Goal: Task Accomplishment & Management: Complete application form

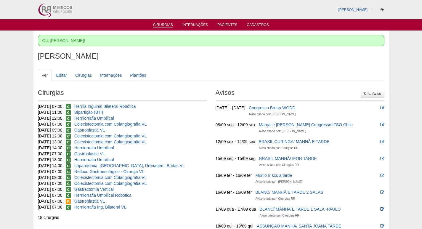
click at [168, 23] on link "Cirurgias" at bounding box center [163, 25] width 20 height 5
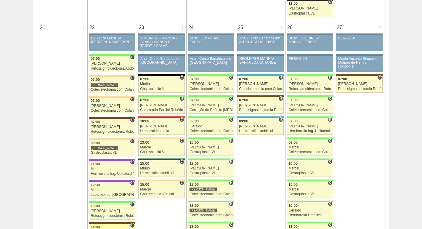
scroll to position [888, 0]
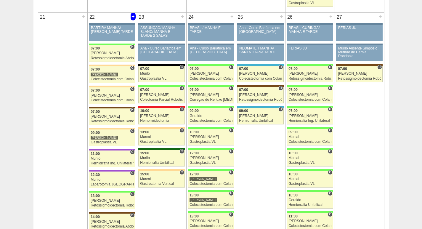
click at [133, 16] on div "+" at bounding box center [133, 17] width 5 height 8
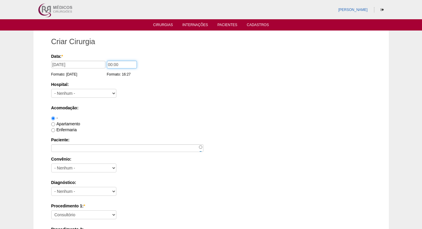
drag, startPoint x: 109, startPoint y: 64, endPoint x: 103, endPoint y: 62, distance: 6.8
click at [103, 59] on div "Data: * 22/09/2025 Formato: 11/09/2025 00:00 Formato: 16:27" at bounding box center [210, 56] width 318 height 6
click at [112, 65] on input "00:00" at bounding box center [122, 65] width 30 height 8
type input "09:00"
click at [63, 89] on select "- Nenhum - 9 de Julho Albert Einstein Alvorada América Assunção Bartira Benefic…" at bounding box center [83, 93] width 65 height 9
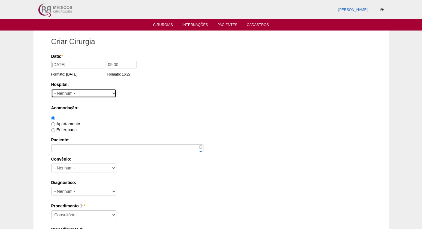
select select "44"
click at [51, 89] on select "- Nenhum - 9 de Julho Albert Einstein Alvorada América Assunção Bartira Benefic…" at bounding box center [83, 93] width 65 height 9
click at [60, 124] on label "Apartamento" at bounding box center [65, 123] width 29 height 5
click at [55, 124] on input "Apartamento" at bounding box center [53, 124] width 4 height 4
radio input "true"
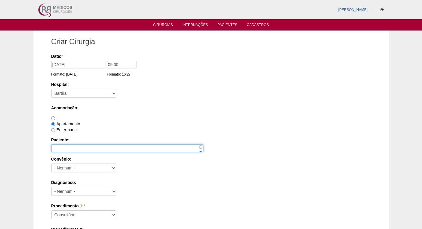
click at [79, 149] on input "Paciente:" at bounding box center [127, 148] width 152 height 8
paste input "CAMILA RODRIGUES DE CARVALHO"
type input "CAMILA RODRIGUES DE CARVALHO"
click at [88, 162] on div "Convênio: - Nenhum - Abet Afresp Allianz Amil Blue Life Caasp Cabesp Caixa de P…" at bounding box center [211, 165] width 320 height 19
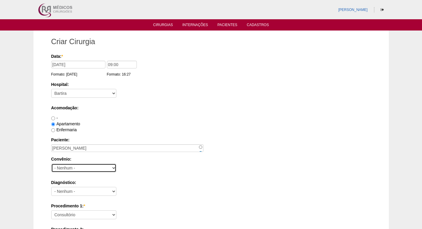
click at [88, 165] on select "- Nenhum - Abet Afresp Allianz Amil Blue Life Caasp Cabesp Caixa de Pensões Car…" at bounding box center [83, 167] width 65 height 9
select select "26"
click at [51, 163] on select "- Nenhum - Abet Afresp Allianz Amil Blue Life Caasp Cabesp Caixa de Pensões Car…" at bounding box center [83, 167] width 65 height 9
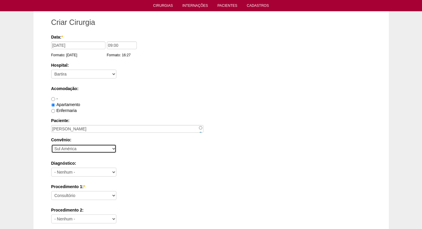
scroll to position [30, 0]
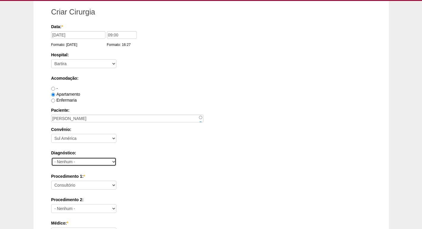
click at [82, 161] on select "- Nenhum - Abdome Agudo Abscesso Hepático Abscesso Perianal Abscesso Peritoneal…" at bounding box center [83, 161] width 65 height 9
select select "3707"
click at [51, 157] on select "- Nenhum - Abdome Agudo Abscesso Hepático Abscesso Perianal Abscesso Peritoneal…" at bounding box center [83, 161] width 65 height 9
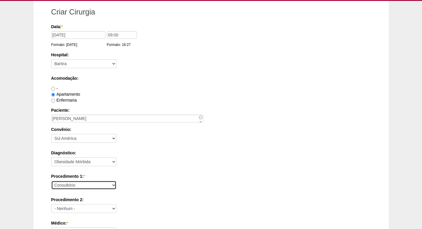
click at [91, 187] on select "Consultório Abscesso Hepático - Drenagem Abscesso perianal Amputação Abdômino P…" at bounding box center [83, 185] width 65 height 9
select select "3710"
click at [51, 181] on select "Consultório Abscesso Hepático - Drenagem Abscesso perianal Amputação Abdômino P…" at bounding box center [83, 185] width 65 height 9
click at [135, 154] on label "Diagnóstico:" at bounding box center [211, 153] width 320 height 6
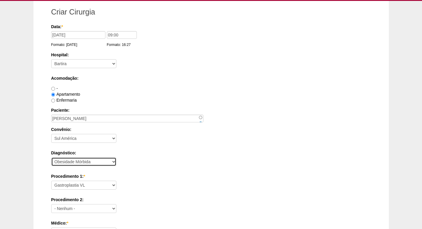
click at [116, 157] on select "- Nenhum - Abdome Agudo Abscesso Hepático Abscesso Perianal Abscesso Peritoneal…" at bounding box center [83, 161] width 65 height 9
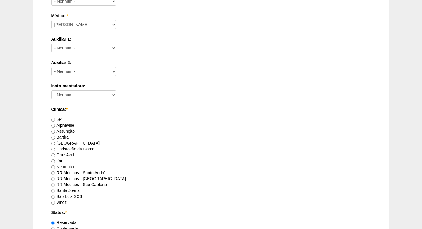
scroll to position [266, 0]
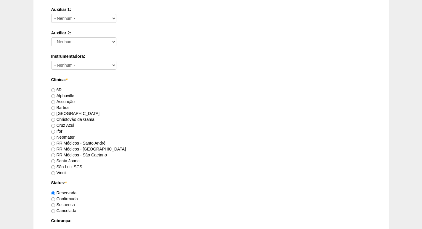
click at [108, 148] on label "RR Médicos - São Bernardo do Campo" at bounding box center [88, 148] width 75 height 5
click at [55, 148] on input "RR Médicos - São Bernardo do Campo" at bounding box center [53, 149] width 4 height 4
radio input "true"
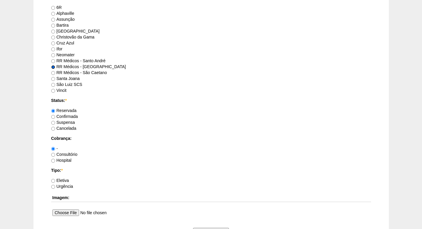
scroll to position [355, 0]
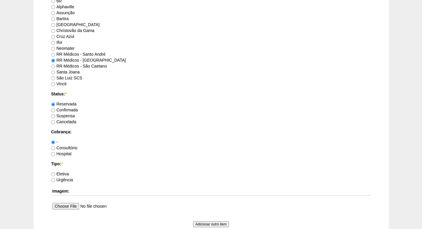
click at [67, 173] on label "Eletiva" at bounding box center [60, 173] width 18 height 5
click at [55, 173] on input "Eletiva" at bounding box center [53, 174] width 4 height 4
radio input "true"
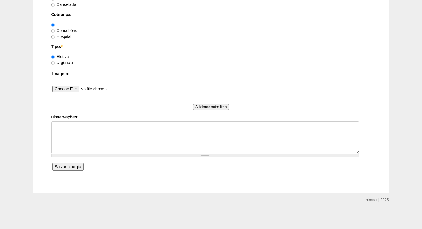
click at [70, 168] on input "Salvar cirurgia" at bounding box center [67, 167] width 31 height 8
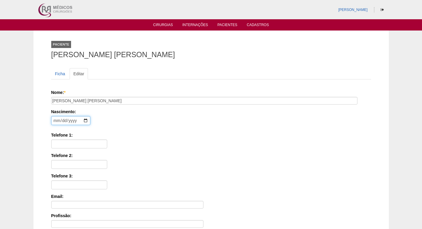
click at [57, 121] on input "date" at bounding box center [70, 120] width 39 height 9
type input "1989-07-13"
type input "11 97035-9696"
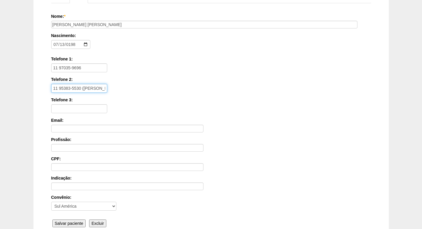
scroll to position [133, 0]
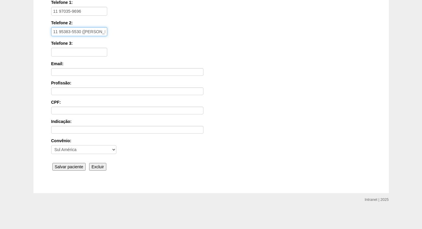
type input "11 95383-5530 (KARINA - IRMÃ)"
click at [65, 171] on div "Nome: * CAMILA RODRIGUES DE CARVALHO Nascimento: 1989-07-13 Formato: 2025-09-11…" at bounding box center [211, 64] width 320 height 215
click at [66, 167] on input "Salvar paciente" at bounding box center [68, 167] width 33 height 8
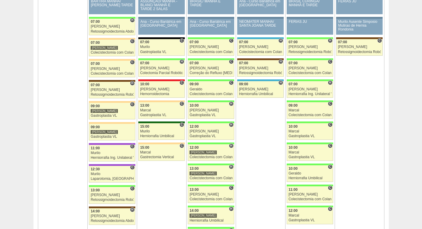
scroll to position [917, 0]
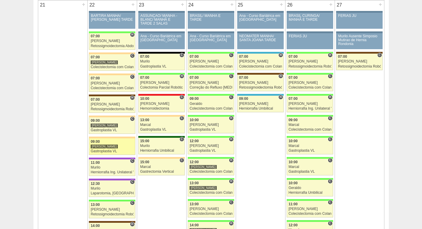
click at [112, 146] on div "[PERSON_NAME]" at bounding box center [112, 146] width 43 height 4
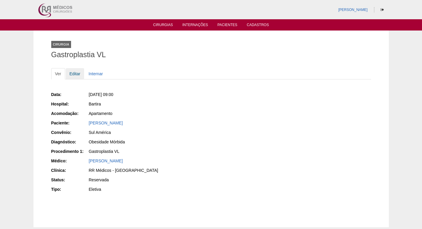
click at [76, 74] on link "Editar" at bounding box center [75, 73] width 19 height 11
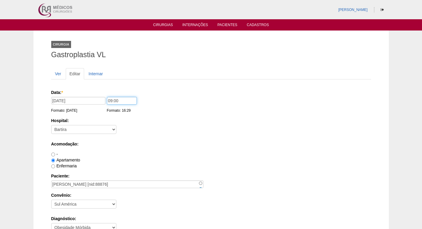
drag, startPoint x: 110, startPoint y: 100, endPoint x: 98, endPoint y: 102, distance: 12.5
click at [99, 95] on div "Data: * [DATE] Formato: [DATE] 09:00 Formato: 16:29" at bounding box center [210, 92] width 318 height 6
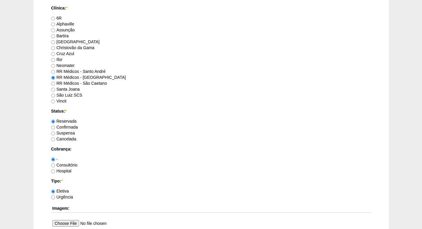
scroll to position [503, 0]
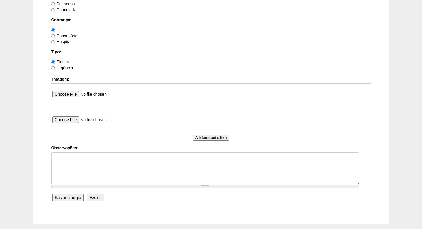
type input "07:00"
click at [72, 197] on input "Salvar cirurgia" at bounding box center [67, 198] width 31 height 8
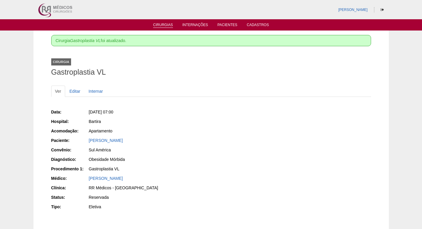
click at [161, 22] on li "Cirurgias" at bounding box center [163, 24] width 28 height 5
click at [162, 25] on link "Cirurgias" at bounding box center [163, 25] width 20 height 5
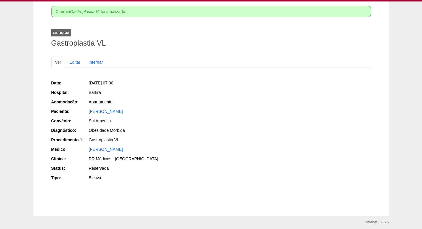
scroll to position [51, 0]
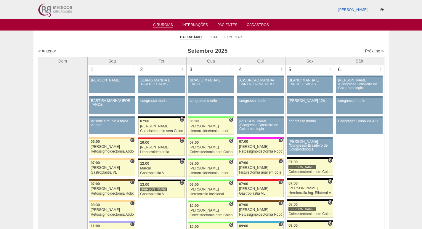
click at [242, 38] on ul "Calendário Lista Exportar" at bounding box center [210, 36] width 355 height 12
click at [240, 37] on link "Exportar" at bounding box center [233, 37] width 18 height 4
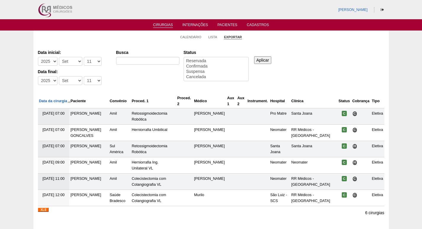
select select
click at [85, 64] on select "-Dia 1 2 3 4 5 6 7 8 9 10 11 12 13 14 15 16 17 18 19 20 21 22 23 24 25 26 27 28…" at bounding box center [93, 61] width 18 height 9
select select "1"
click at [84, 57] on select "-Dia 1 2 3 4 5 6 7 8 9 10 11 12 13 14 15 16 17 18 19 20 21 22 23 24 25 26 27 28…" at bounding box center [93, 61] width 18 height 9
click at [87, 80] on select "-Dia 1 2 3 4 5 6 7 8 9 10 11 12 13 14 15 16 17 18 19 20 21 22 23 24 25 26 27 28…" at bounding box center [93, 80] width 18 height 9
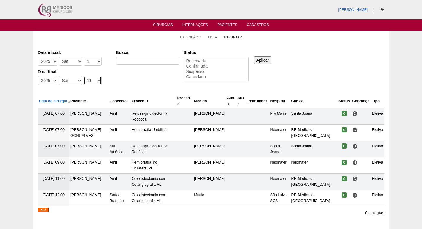
select select "30"
click at [84, 76] on select "-Dia 1 2 3 4 5 6 7 8 9 10 11 12 13 14 15 16 17 18 19 20 21 22 23 24 25 26 27 28…" at bounding box center [93, 80] width 18 height 9
click at [145, 66] on div at bounding box center [147, 62] width 63 height 11
click at [145, 59] on input "Busca" at bounding box center [147, 61] width 63 height 8
type input "GASTROPLASTIA"
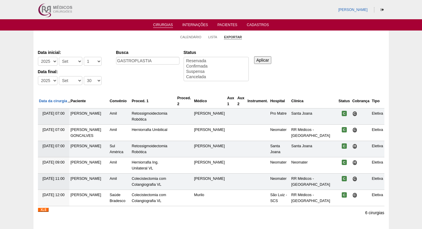
click at [269, 61] on input "Aplicar" at bounding box center [262, 60] width 17 height 8
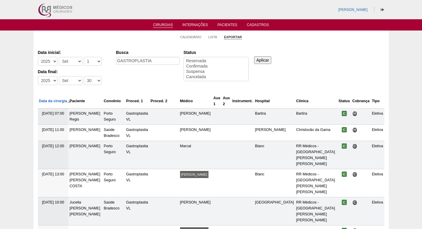
select select
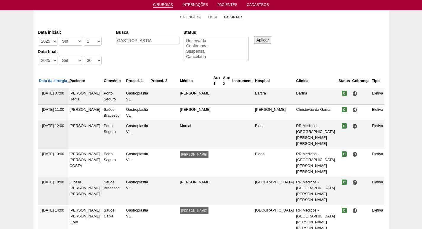
scroll to position [7, 0]
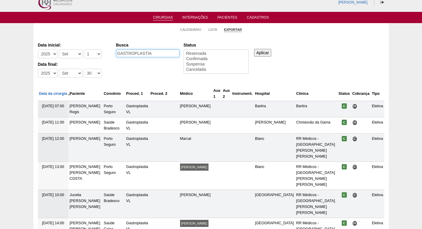
drag, startPoint x: 159, startPoint y: 54, endPoint x: 95, endPoint y: 59, distance: 64.1
click at [96, 59] on div "Data inicial: -[DEMOGRAPHIC_DATA] 2012 2013 2014 2015 2016 2017 2018 2019 2020 …" at bounding box center [211, 60] width 346 height 41
type input "gastrectomia VERTICAL"
click at [264, 51] on input "Aplicar" at bounding box center [262, 53] width 17 height 8
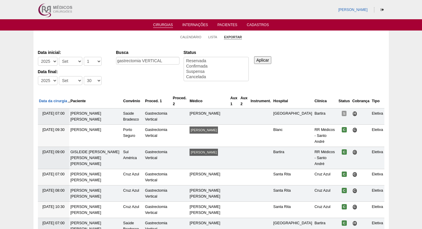
select select
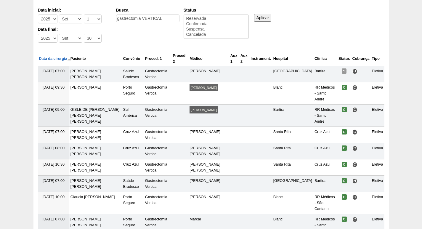
scroll to position [2, 0]
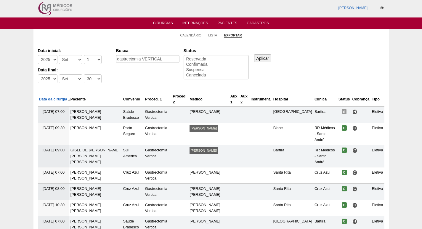
click at [159, 22] on link "Cirurgias" at bounding box center [163, 23] width 20 height 5
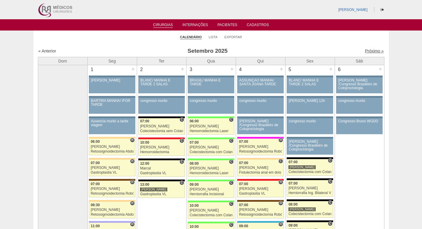
click at [376, 50] on link "Próximo »" at bounding box center [374, 51] width 19 height 5
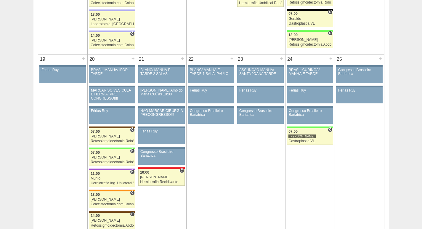
scroll to position [533, 0]
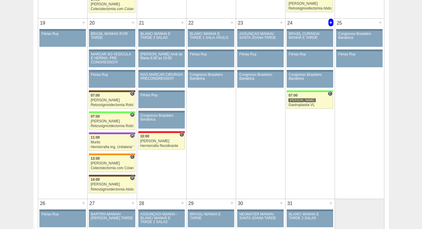
click at [329, 24] on div "+" at bounding box center [330, 23] width 5 height 8
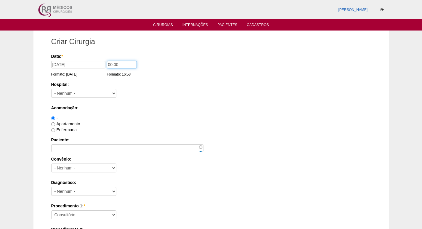
drag, startPoint x: 111, startPoint y: 65, endPoint x: 102, endPoint y: 64, distance: 8.6
click at [102, 59] on div "Data: * [DATE] Formato: [DATE] 00:00 Formato: 16:58" at bounding box center [210, 56] width 318 height 6
drag, startPoint x: 110, startPoint y: 64, endPoint x: 105, endPoint y: 66, distance: 5.6
click at [107, 66] on input "09:00" at bounding box center [122, 65] width 30 height 8
type input "07:00"
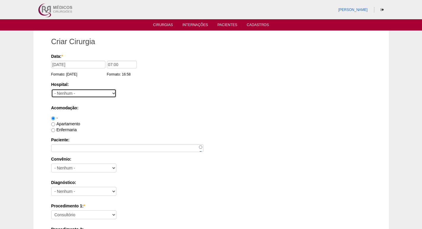
click at [70, 93] on select "- Nenhum - 9 de Julho Albert Einstein Alvorada América Assunção Bartira Benefic…" at bounding box center [83, 93] width 65 height 9
select select "8"
click at [51, 89] on select "- Nenhum - 9 de Julho Albert Einstein Alvorada América Assunção Bartira Benefic…" at bounding box center [83, 93] width 65 height 9
click at [69, 125] on label "Apartamento" at bounding box center [65, 123] width 29 height 5
click at [55, 125] on input "Apartamento" at bounding box center [53, 124] width 4 height 4
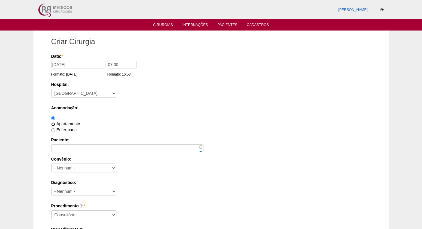
radio input "true"
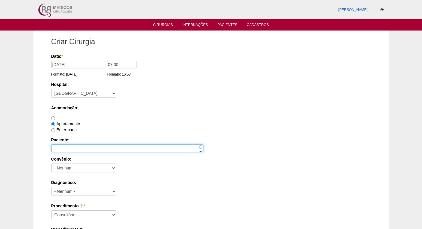
click at [69, 148] on input "Paciente:" at bounding box center [127, 148] width 152 height 8
paste input "[PERSON_NAME]"
type input "[PERSON_NAME]"
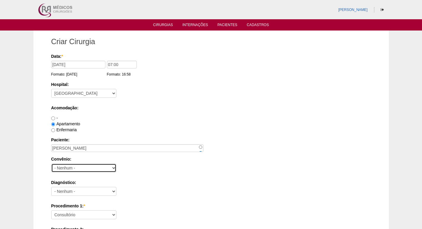
click at [88, 169] on select "- Nenhum - Abet Afresp Allianz Amil Blue Life Caasp Cabesp Caixa de Pensões Car…" at bounding box center [83, 167] width 65 height 9
select select "26"
click at [51, 163] on select "- Nenhum - Abet Afresp Allianz Amil Blue Life Caasp Cabesp Caixa de Pensões Car…" at bounding box center [83, 167] width 65 height 9
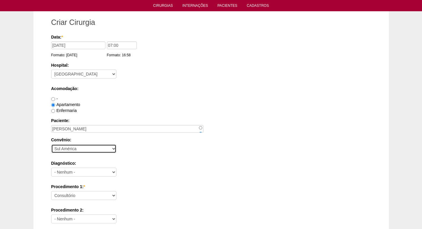
scroll to position [30, 0]
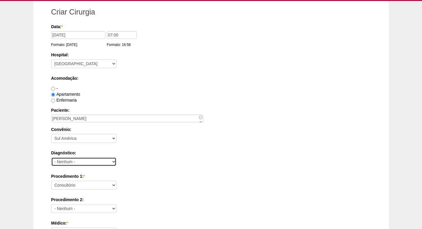
click at [89, 160] on select "- Nenhum - Abdome Agudo Abscesso Hepático Abscesso Perianal Abscesso Peritoneal…" at bounding box center [83, 161] width 65 height 9
select select "3704"
click at [51, 157] on select "- Nenhum - Abdome Agudo Abscesso Hepático Abscesso Perianal Abscesso Peritoneal…" at bounding box center [83, 161] width 65 height 9
click at [82, 178] on label "Procedimento 1: *" at bounding box center [211, 176] width 320 height 6
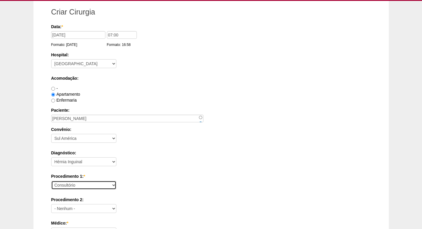
click at [82, 181] on select "Consultório Abscesso Hepático - Drenagem Abscesso perianal Amputação Abdômino P…" at bounding box center [83, 185] width 65 height 9
click at [83, 182] on select "Consultório Abscesso Hepático - Drenagem Abscesso perianal Amputação Abdômino P…" at bounding box center [83, 185] width 65 height 9
select select "31617"
click at [51, 181] on select "Consultório Abscesso Hepático - Drenagem Abscesso perianal Amputação Abdômino P…" at bounding box center [83, 185] width 65 height 9
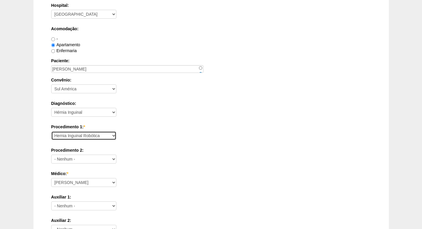
scroll to position [89, 0]
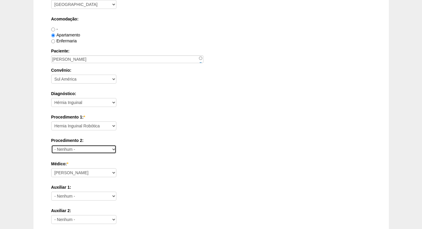
click at [88, 147] on select "- Nenhum - Consultório Abscesso Hepático - Drenagem Abscesso perianal Amputação…" at bounding box center [83, 149] width 65 height 9
select select "3740"
click at [51, 145] on select "- Nenhum - Consultório Abscesso Hepático - Drenagem Abscesso perianal Amputação…" at bounding box center [83, 149] width 65 height 9
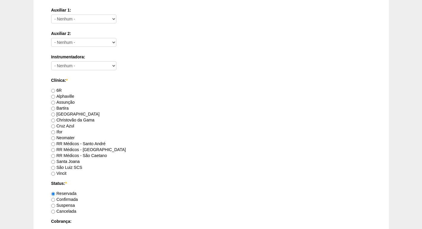
scroll to position [266, 0]
click at [93, 150] on label "RR Médicos - São Bernardo do Campo" at bounding box center [88, 148] width 75 height 5
click at [55, 150] on input "RR Médicos - São Bernardo do Campo" at bounding box center [53, 149] width 4 height 4
radio input "true"
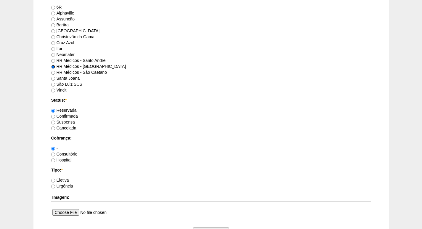
scroll to position [355, 0]
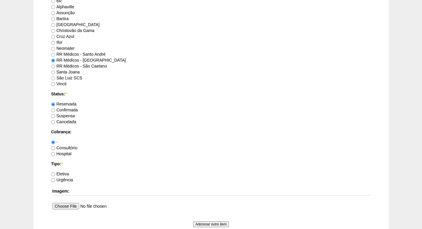
click at [73, 146] on label "Consultório" at bounding box center [64, 147] width 26 height 5
click at [55, 146] on input "Consultório" at bounding box center [53, 148] width 4 height 4
radio input "true"
click at [66, 172] on label "Eletiva" at bounding box center [60, 173] width 18 height 5
click at [55, 172] on input "Eletiva" at bounding box center [53, 174] width 4 height 4
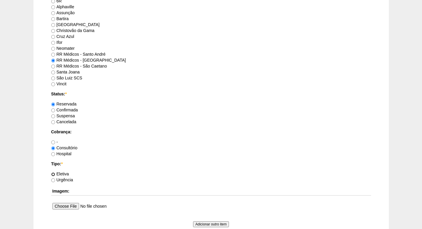
radio input "true"
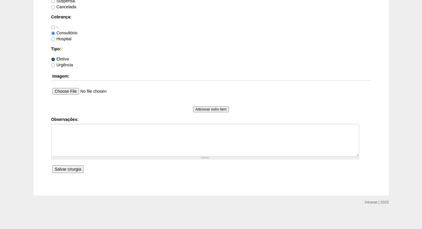
scroll to position [472, 0]
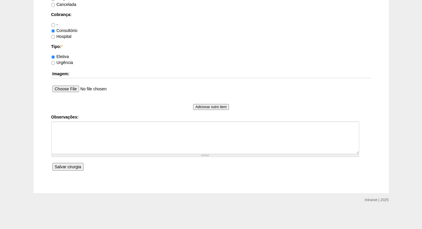
click at [68, 168] on input "Salvar cirurgia" at bounding box center [67, 167] width 31 height 8
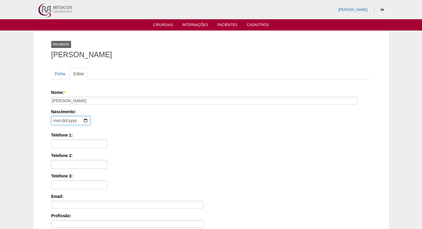
click at [54, 118] on input "date" at bounding box center [70, 120] width 39 height 9
type input "[DATE]"
click at [95, 146] on input "Telefone 1:" at bounding box center [79, 143] width 56 height 9
type input "11 98447-7909"
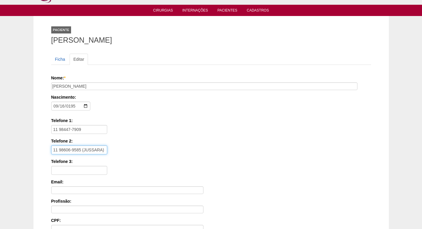
scroll to position [133, 0]
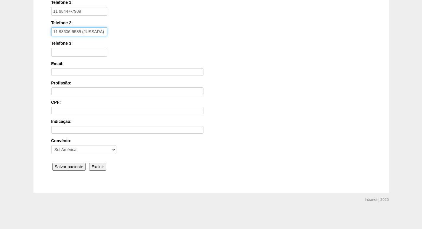
type input "11 98606-9585 (JUSSARA)"
click at [75, 170] on input "Salvar paciente" at bounding box center [68, 167] width 33 height 8
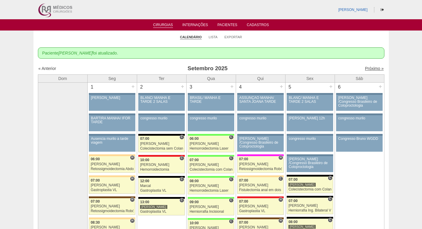
click at [365, 66] on link "Próximo »" at bounding box center [374, 68] width 19 height 5
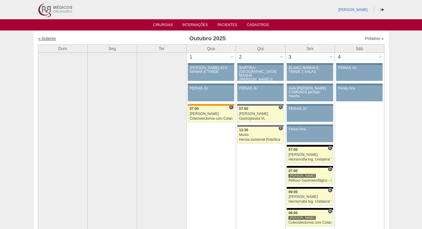
click at [52, 41] on link "« Anterior" at bounding box center [47, 38] width 18 height 5
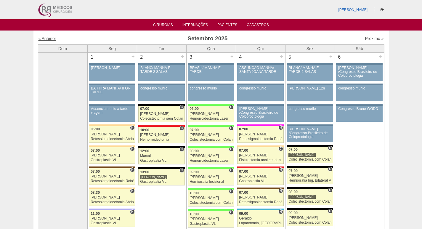
click at [52, 38] on link "« Anterior" at bounding box center [47, 38] width 18 height 5
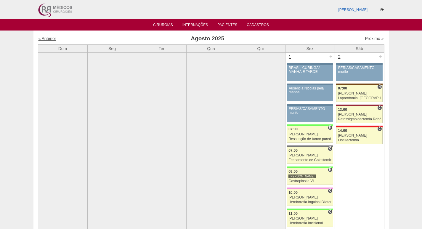
click at [52, 37] on link "« Anterior" at bounding box center [47, 38] width 18 height 5
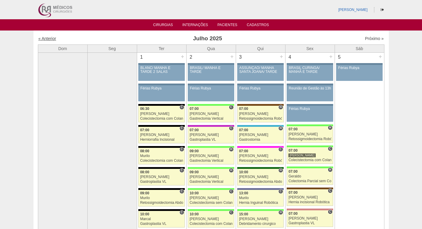
click at [54, 38] on link "« Anterior" at bounding box center [47, 38] width 18 height 5
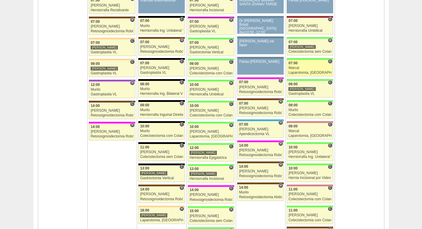
scroll to position [118, 0]
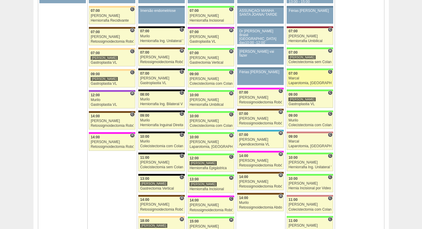
click at [311, 84] on div "Laparotomia, [GEOGRAPHIC_DATA], Drenagem, Bridas VL" at bounding box center [309, 83] width 43 height 4
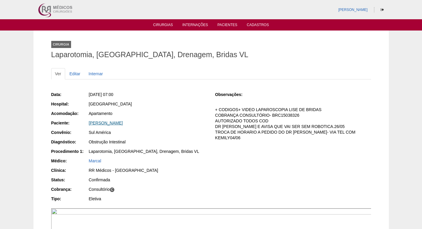
click at [114, 123] on link "[PERSON_NAME]" at bounding box center [106, 122] width 34 height 5
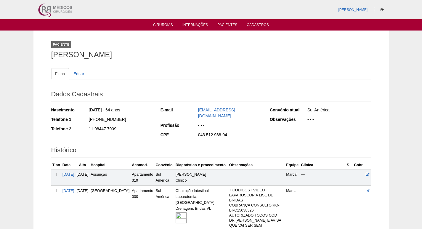
click at [176, 212] on img at bounding box center [181, 217] width 11 height 11
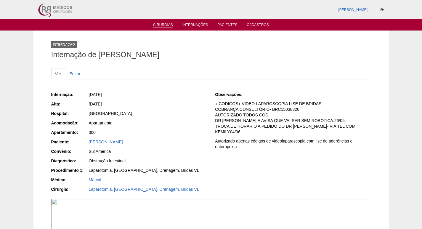
click at [167, 25] on link "Cirurgias" at bounding box center [163, 25] width 20 height 5
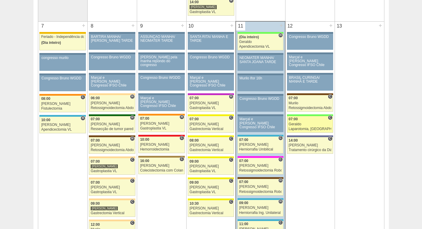
scroll to position [266, 0]
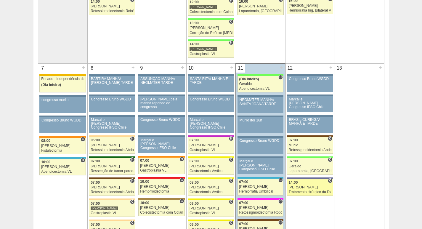
click at [322, 186] on div "[PERSON_NAME]" at bounding box center [310, 187] width 43 height 4
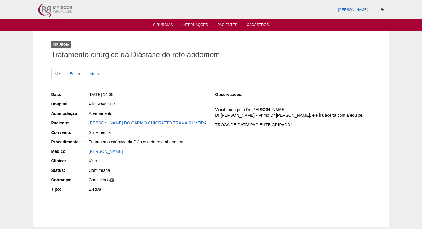
click at [159, 24] on link "Cirurgias" at bounding box center [163, 25] width 20 height 5
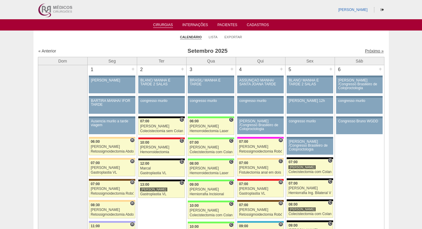
click at [373, 49] on link "Próximo »" at bounding box center [374, 51] width 19 height 5
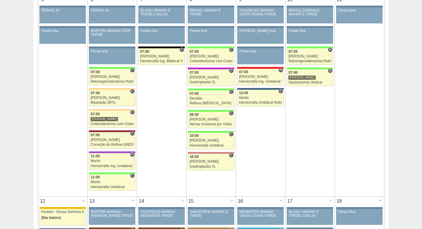
scroll to position [207, 0]
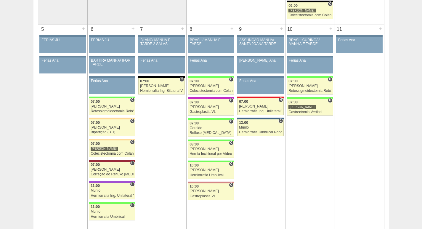
click at [328, 32] on div "10 +" at bounding box center [309, 29] width 49 height 9
click at [329, 30] on div "+" at bounding box center [330, 29] width 5 height 8
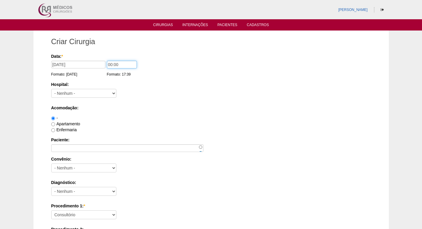
drag, startPoint x: 111, startPoint y: 64, endPoint x: 92, endPoint y: 65, distance: 19.3
click at [92, 59] on div "Data: * 10/10/2025 Formato: 11/09/2025 00:00 Formato: 17:39" at bounding box center [210, 56] width 318 height 6
type input "09:00"
click at [80, 92] on select "- Nenhum - 9 de Julho Albert Einstein Alvorada América Assunção Bartira Benefic…" at bounding box center [83, 93] width 65 height 9
select select "8"
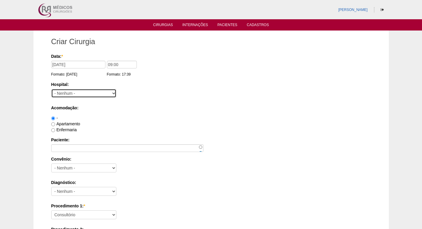
click at [51, 89] on select "- Nenhum - 9 de Julho Albert Einstein Alvorada América Assunção Bartira Benefic…" at bounding box center [83, 93] width 65 height 9
click at [66, 125] on label "Apartamento" at bounding box center [65, 123] width 29 height 5
click at [55, 125] on input "Apartamento" at bounding box center [53, 124] width 4 height 4
radio input "true"
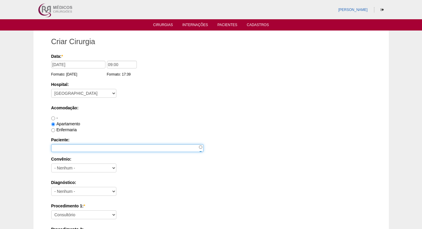
click at [71, 145] on input "Paciente:" at bounding box center [127, 148] width 152 height 8
paste input "RICARDO MACIEL DE LIMA"
type input "RICARDO MACIEL DE LIMA"
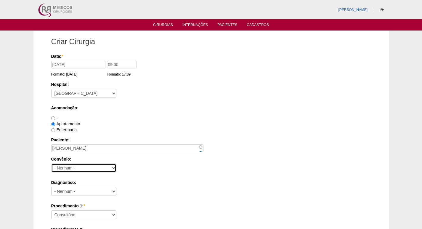
click at [75, 169] on select "- Nenhum - Abet Afresp Allianz Amil Blue Life Caasp Cabesp Caixa de Pensões Car…" at bounding box center [83, 167] width 65 height 9
select select "23"
click at [51, 163] on select "- Nenhum - Abet Afresp Allianz Amil Blue Life Caasp Cabesp Caixa de Pensões Car…" at bounding box center [83, 167] width 65 height 9
click at [154, 119] on div "-" at bounding box center [211, 118] width 320 height 6
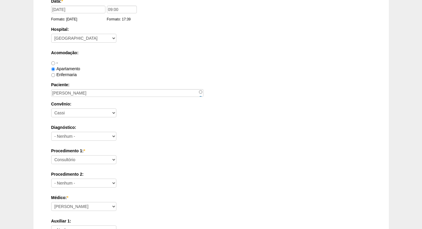
scroll to position [59, 0]
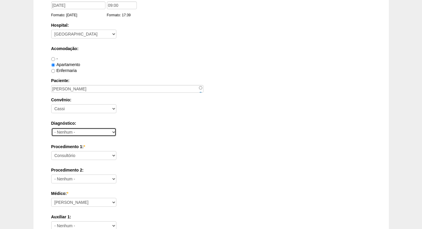
click at [86, 131] on select "- Nenhum - Abdome Agudo Abscesso Hepático Abscesso Perianal Abscesso Peritoneal…" at bounding box center [83, 132] width 65 height 9
select select "12"
click at [51, 128] on select "- Nenhum - Abdome Agudo Abscesso Hepático Abscesso Perianal Abscesso Peritoneal…" at bounding box center [83, 132] width 65 height 9
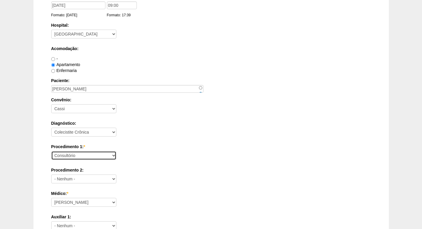
click at [86, 157] on select "Consultório Abscesso Hepático - Drenagem Abscesso perianal Amputação Abdômino P…" at bounding box center [83, 155] width 65 height 9
select select "3735"
click at [51, 151] on select "Consultório Abscesso Hepático - Drenagem Abscesso perianal Amputação Abdômino P…" at bounding box center [83, 155] width 65 height 9
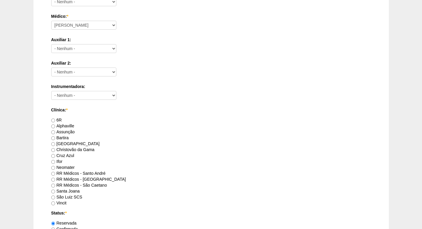
scroll to position [237, 0]
click at [102, 177] on label "RR Médicos - São Bernardo do Campo" at bounding box center [88, 178] width 75 height 5
click at [55, 177] on input "RR Médicos - São Bernardo do Campo" at bounding box center [53, 179] width 4 height 4
radio input "true"
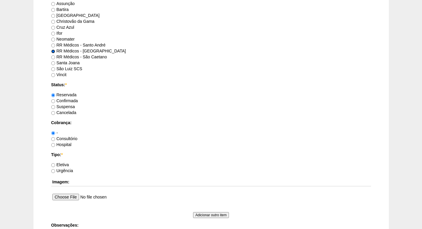
scroll to position [385, 0]
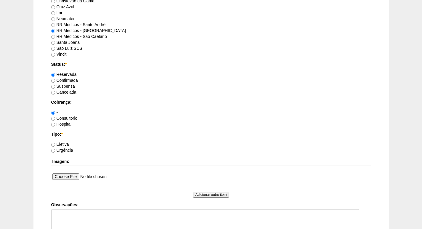
click at [72, 118] on label "Consultório" at bounding box center [64, 118] width 26 height 5
click at [55, 118] on input "Consultório" at bounding box center [53, 119] width 4 height 4
radio input "true"
click at [65, 145] on label "Eletiva" at bounding box center [60, 144] width 18 height 5
click at [55, 145] on input "Eletiva" at bounding box center [53, 145] width 4 height 4
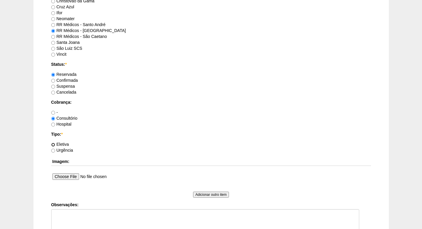
radio input "true"
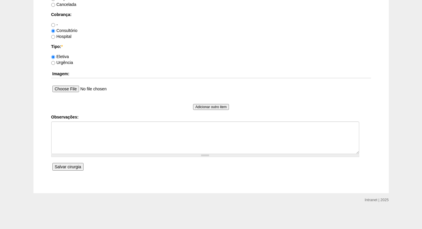
click at [67, 168] on input "Salvar cirurgia" at bounding box center [67, 167] width 31 height 8
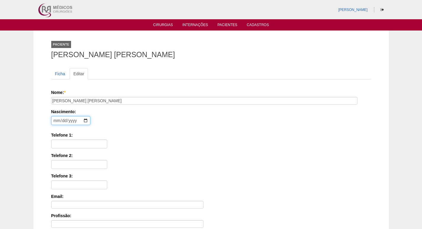
click at [54, 120] on input "date" at bounding box center [70, 120] width 39 height 9
type input "1984-01-25"
type input "11 98903-0927"
click at [73, 155] on label "Telefone 2:" at bounding box center [211, 155] width 320 height 6
click at [73, 160] on input "Telefone 2:" at bounding box center [79, 164] width 56 height 9
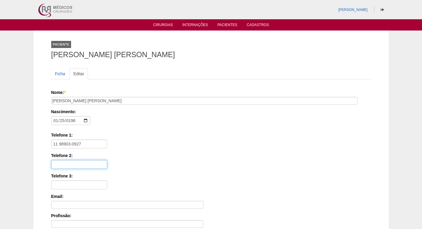
click at [75, 161] on input "Telefone 2:" at bounding box center [79, 164] width 56 height 9
type input "1"
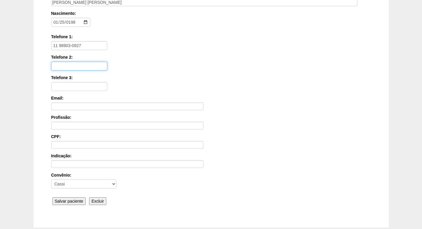
scroll to position [133, 0]
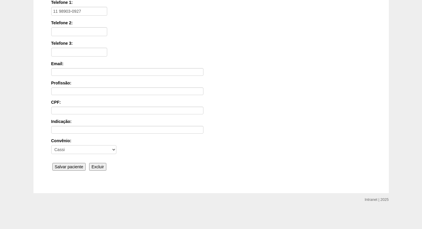
click at [78, 168] on input "Salvar paciente" at bounding box center [68, 167] width 33 height 8
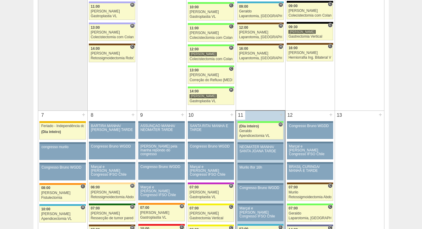
scroll to position [30, 0]
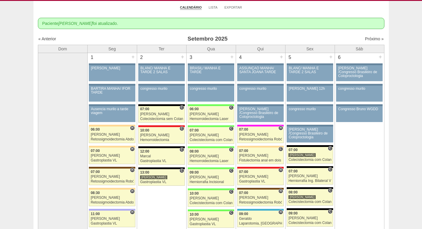
click at [51, 39] on link "« Anterior" at bounding box center [47, 38] width 18 height 5
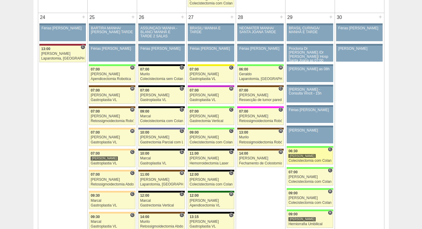
scroll to position [1273, 0]
